Goal: Task Accomplishment & Management: Use online tool/utility

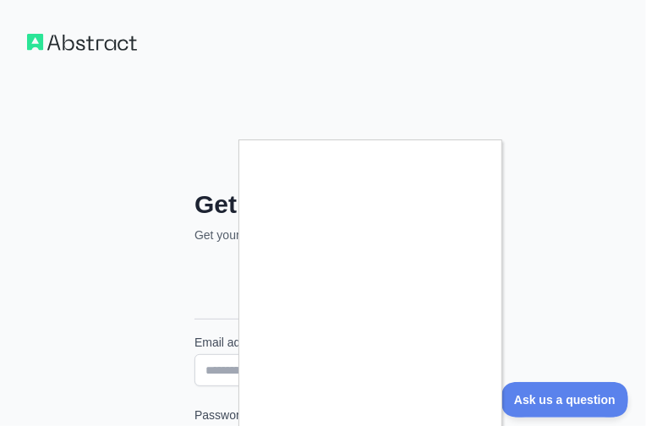
scroll to position [299, 0]
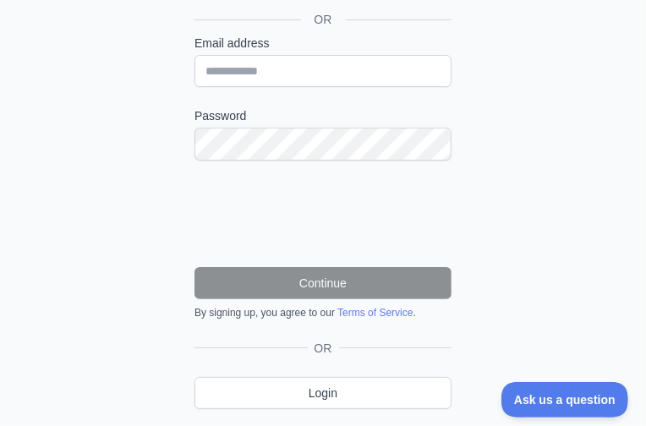
type input "**********"
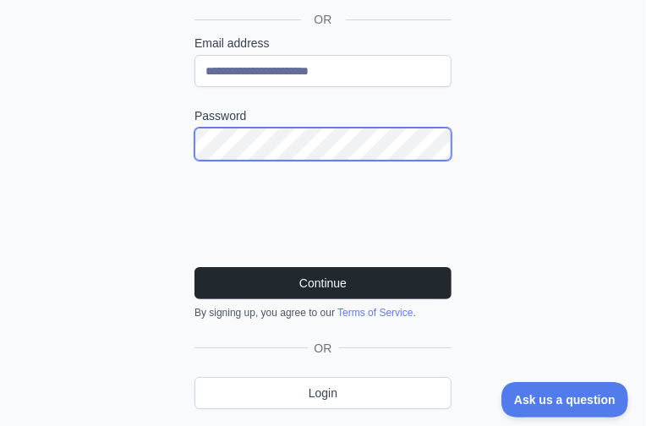
click at [195, 267] on button "Continue" at bounding box center [323, 283] width 257 height 32
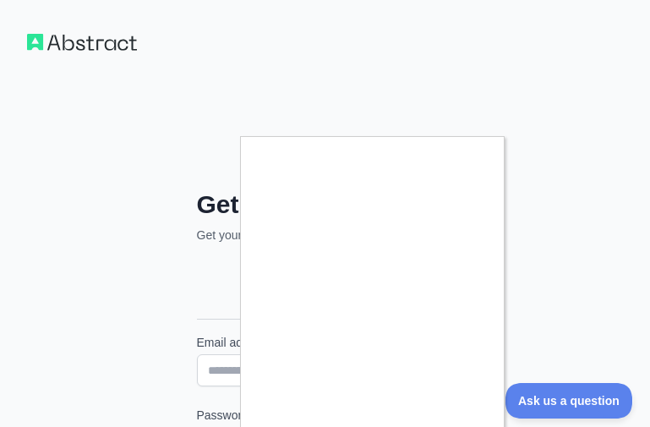
scroll to position [169, 0]
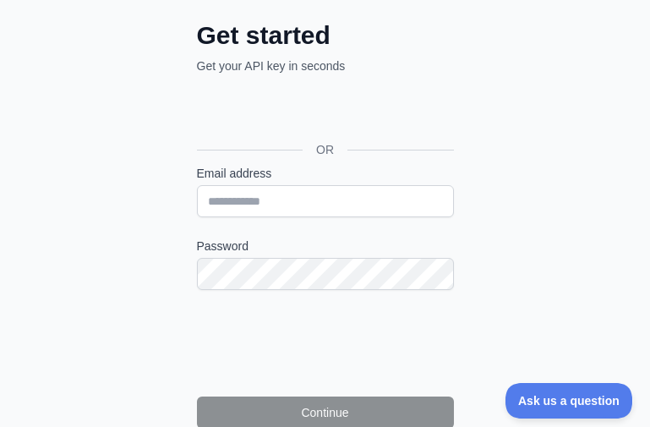
click at [312, 166] on label "Email address" at bounding box center [325, 173] width 257 height 17
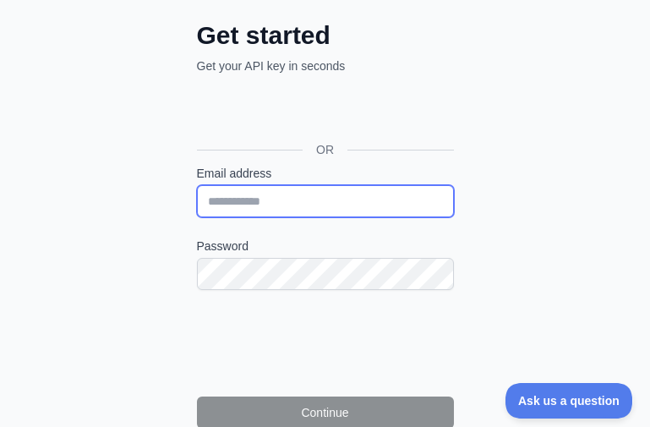
click at [312, 185] on input "Email address" at bounding box center [325, 201] width 257 height 32
paste input "**********"
type input "**********"
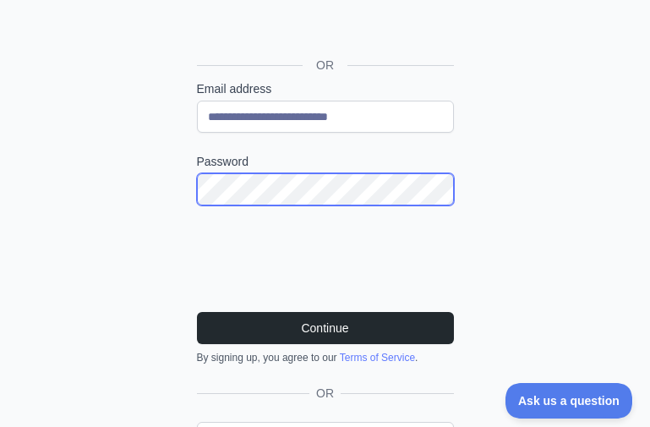
scroll to position [338, 0]
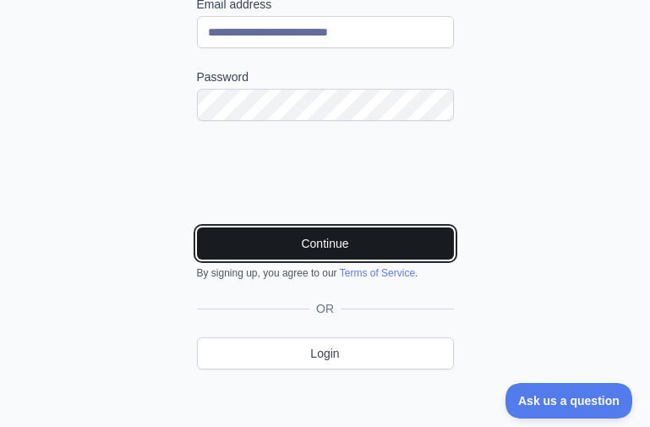
click at [342, 254] on button "Continue" at bounding box center [325, 244] width 257 height 32
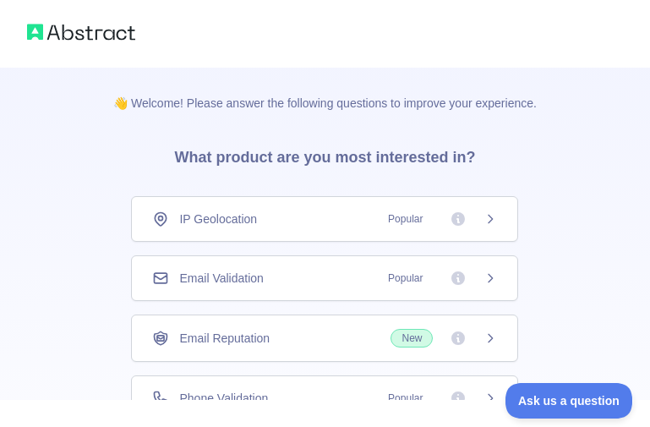
drag, startPoint x: 297, startPoint y: 260, endPoint x: 464, endPoint y: 258, distance: 167.5
click at [297, 260] on div "Email Validation Popular" at bounding box center [324, 278] width 387 height 46
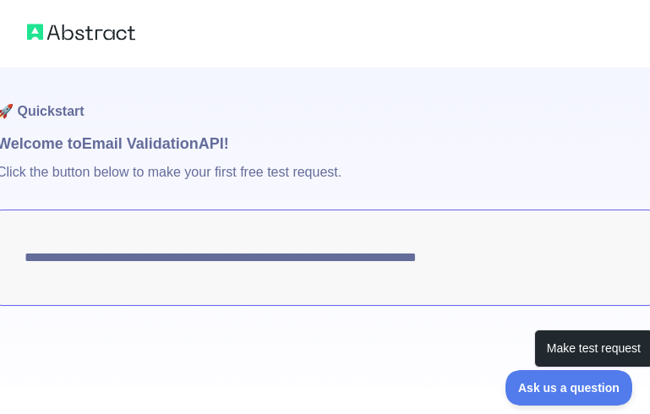
scroll to position [21, 0]
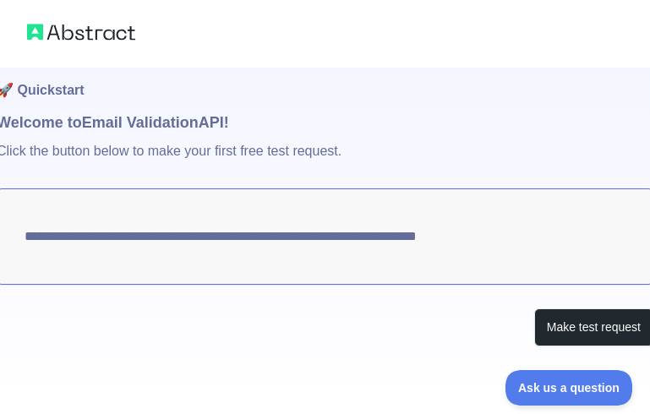
click at [164, 181] on p "Click the button below to make your first free test request." at bounding box center [325, 161] width 657 height 54
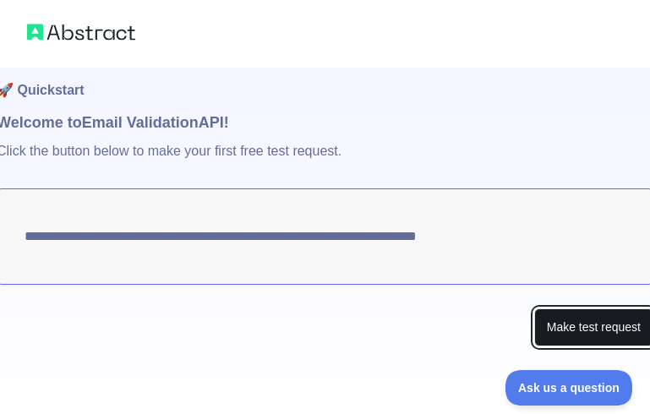
click at [584, 337] on button "Make test request" at bounding box center [594, 328] width 119 height 38
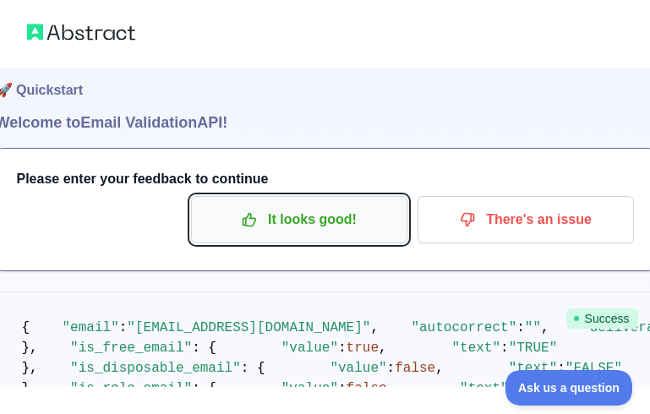
drag, startPoint x: 254, startPoint y: 223, endPoint x: 243, endPoint y: 222, distance: 11.0
click at [254, 223] on icon "button" at bounding box center [249, 219] width 17 height 17
click at [216, 216] on p "It looks good!" at bounding box center [299, 220] width 191 height 29
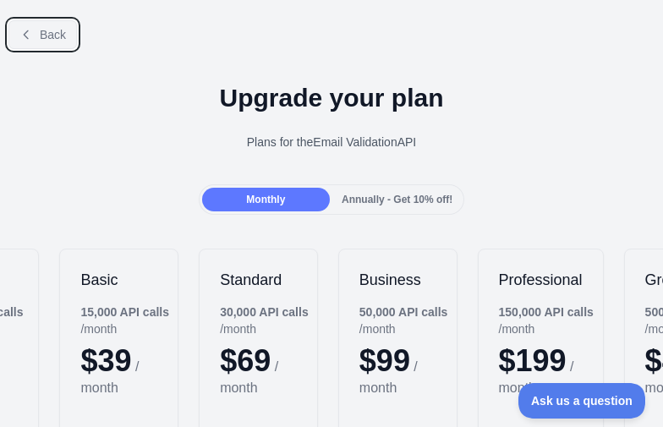
drag, startPoint x: 44, startPoint y: 23, endPoint x: 188, endPoint y: 41, distance: 145.0
click at [44, 23] on button "Back" at bounding box center [42, 34] width 69 height 29
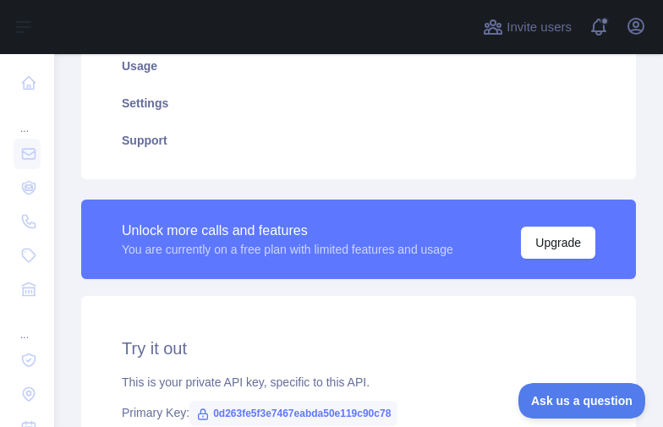
scroll to position [423, 0]
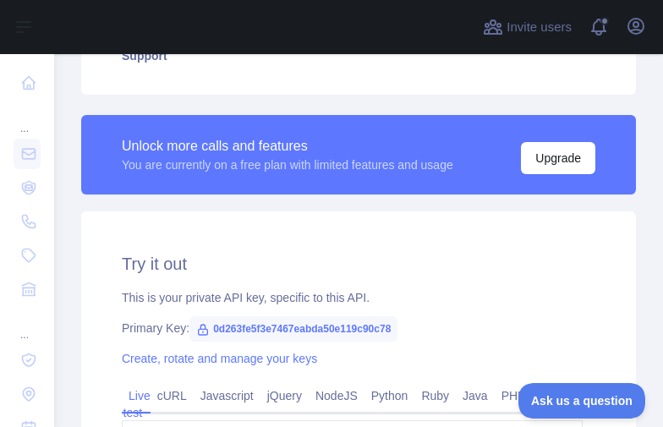
click at [268, 324] on span "0d263fe5f3e7467eabda50e119c90c78" at bounding box center [293, 328] width 208 height 25
copy span "0d263fe5f3e7467eabda50e119c90c78"
